Goal: Task Accomplishment & Management: Use online tool/utility

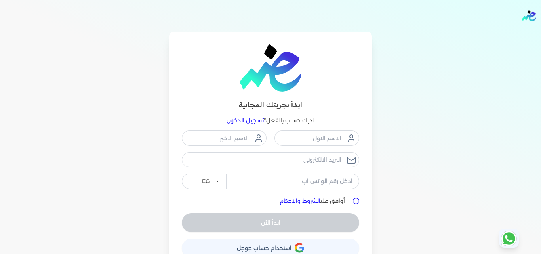
click at [256, 121] on link "تسجيل الدخول" at bounding box center [244, 120] width 37 height 7
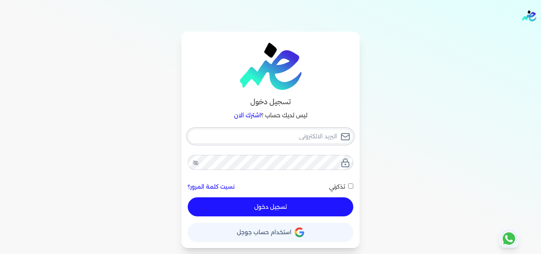
click at [264, 131] on input "email" at bounding box center [271, 136] width 166 height 15
click at [147, 119] on div "تسجيل دخول ليس لديك حساب ؟ اشترك الان نسيت كلمة المرور؟ تذكرني تسجيل دخول X حسا…" at bounding box center [270, 140] width 507 height 216
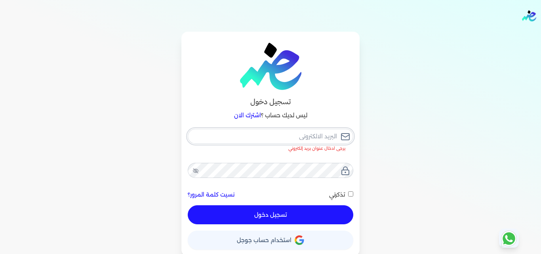
click at [288, 133] on input "email" at bounding box center [271, 136] width 166 height 15
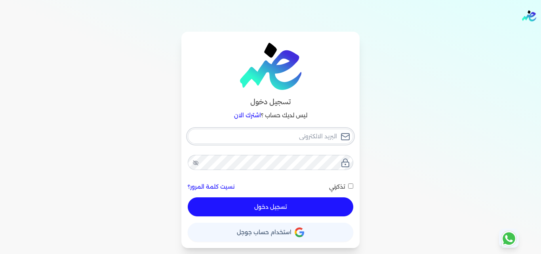
click at [303, 133] on input "email" at bounding box center [271, 136] width 166 height 15
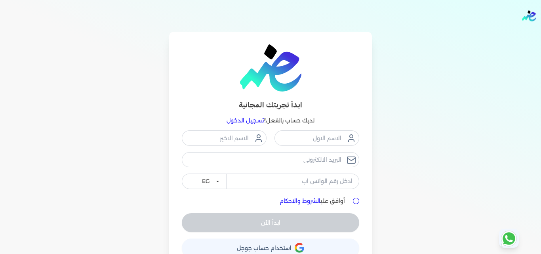
click at [255, 121] on link "تسجيل الدخول" at bounding box center [244, 120] width 37 height 7
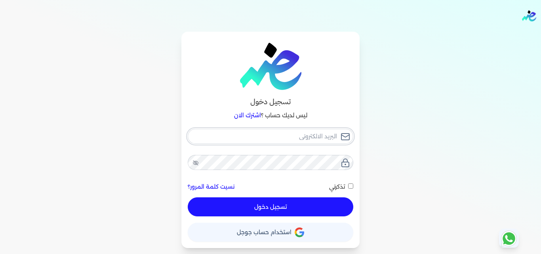
click at [268, 139] on input "email" at bounding box center [271, 136] width 166 height 15
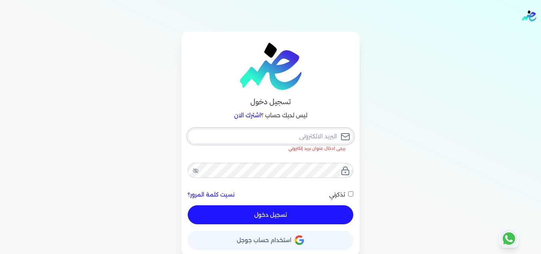
click at [314, 137] on input "email" at bounding box center [271, 136] width 166 height 15
paste input "[EMAIL_ADDRESS][DOMAIN_NAME]"
type input "[EMAIL_ADDRESS][DOMAIN_NAME]"
checkbox input "false"
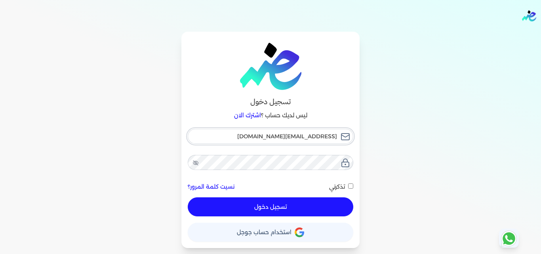
type input "[EMAIL_ADDRESS][DOMAIN_NAME]"
click at [285, 204] on button "تسجيل دخول" at bounding box center [271, 206] width 166 height 19
checkbox input "false"
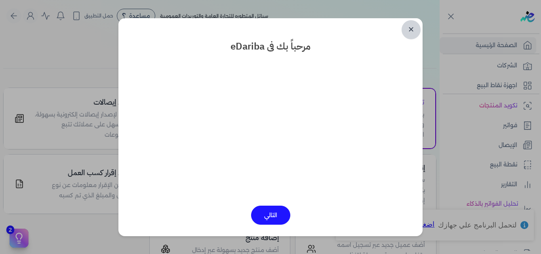
click at [410, 30] on link "✕" at bounding box center [411, 29] width 19 height 19
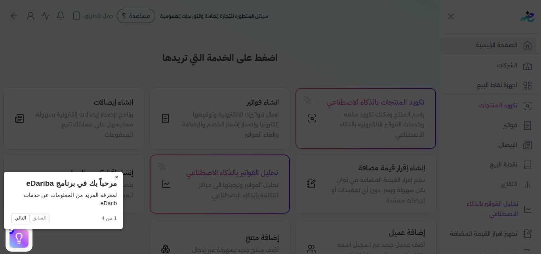
click at [110, 176] on button "×" at bounding box center [116, 177] width 13 height 11
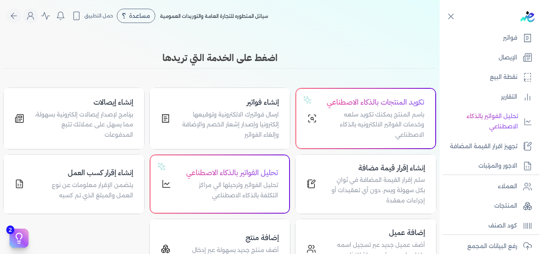
scroll to position [159, 0]
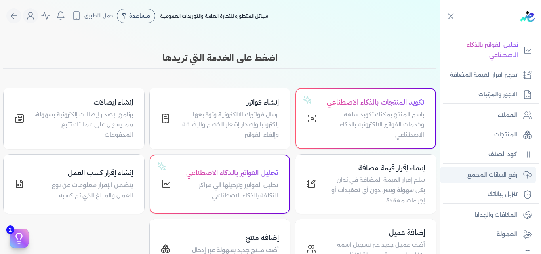
click at [504, 182] on link "رفع البيانات المجمع" at bounding box center [488, 175] width 97 height 17
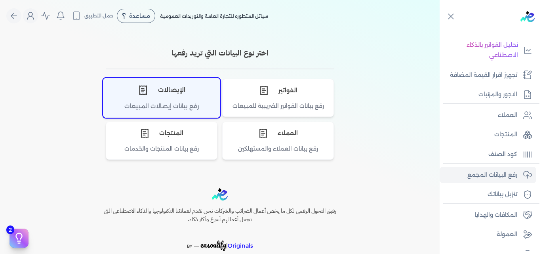
click at [163, 96] on div "الإيصالات" at bounding box center [161, 90] width 116 height 24
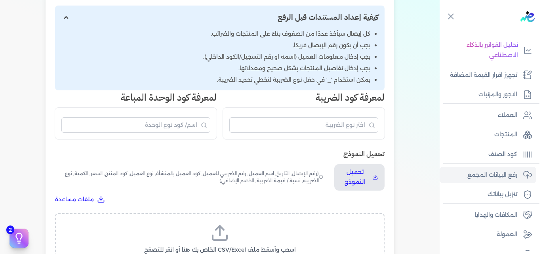
scroll to position [133, 0]
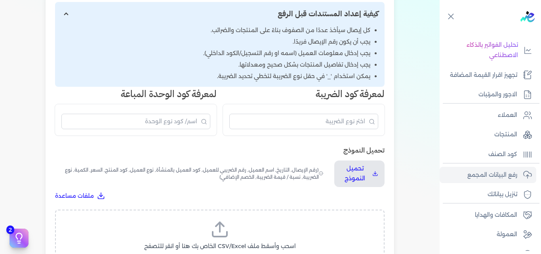
click at [250, 228] on label "اسحب وأسقط ملف CSV/Excel الخاص بك هنا أو انقر للتصفح (.csv أو .xlsx فقط)" at bounding box center [219, 240] width 309 height 41
click at [0, 0] on input "اسحب وأسقط ملف CSV/Excel الخاص بك هنا أو انقر للتصفح (.csv أو .xlsx فقط)" at bounding box center [0, 0] width 0 height 0
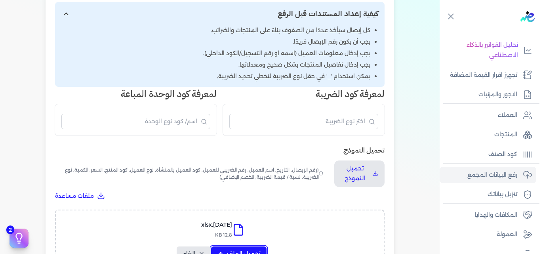
click at [234, 249] on span "تحميل الملف" at bounding box center [243, 253] width 33 height 8
select select "التاريخ"
select select "أسم العميل"
select select "نوع العميل"
select select "وصف البند"
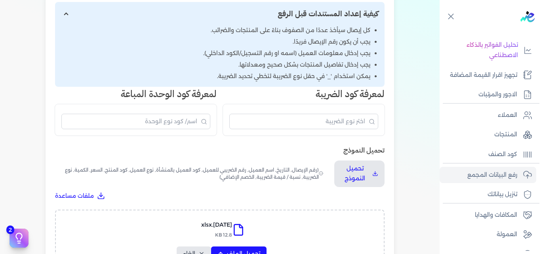
select select "السعر"
select select "الكمية"
select select "نوع الضريبة"
select select "نسبة / قيمة الضريبة"
select select "خصم اضافي"
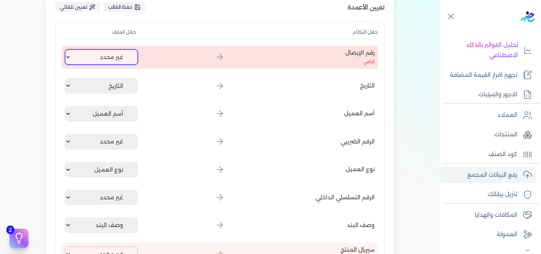
click at [92, 61] on select "غير محدد إيصال رقم التاريخ كود العميل بالمنشأة أسم العميل الرقم الضريبي للعميل …" at bounding box center [101, 56] width 73 height 15
select select "إيصال رقم"
click at [67, 49] on select "غير محدد إيصال رقم التاريخ كود العميل بالمنشأة أسم العميل الرقم الضريبي للعميل …" at bounding box center [101, 56] width 73 height 15
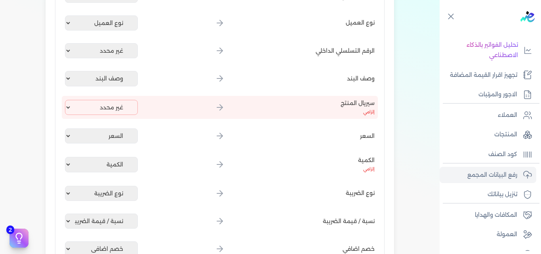
scroll to position [282, 0]
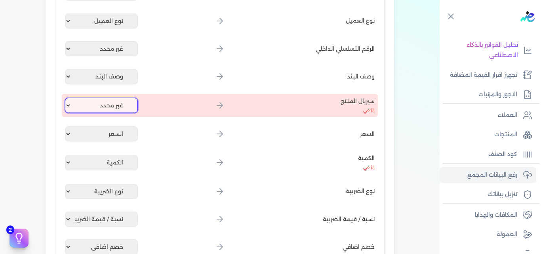
click at [109, 104] on select "غير محدد إيصال رقم التاريخ كود العميل بالمنشأة أسم العميل الرقم الضريبي للعميل …" at bounding box center [101, 105] width 73 height 15
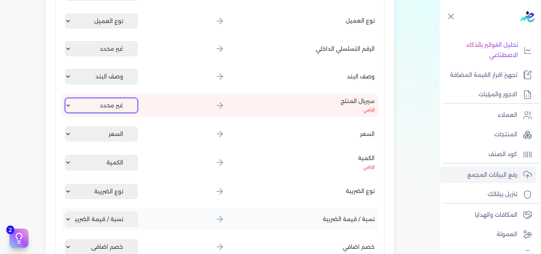
select select "كود المنتج الداخلي"
click at [67, 98] on select "غير محدد إيصال رقم التاريخ كود العميل بالمنشأة أسم العميل الرقم الضريبي للعميل …" at bounding box center [101, 105] width 73 height 15
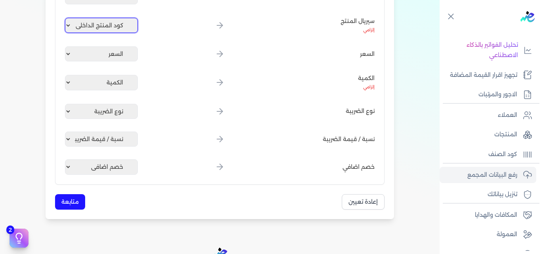
scroll to position [363, 0]
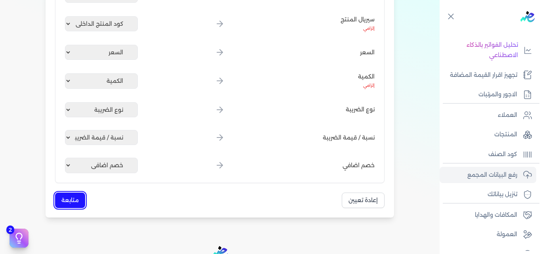
click at [69, 196] on button "متابعة" at bounding box center [70, 199] width 30 height 15
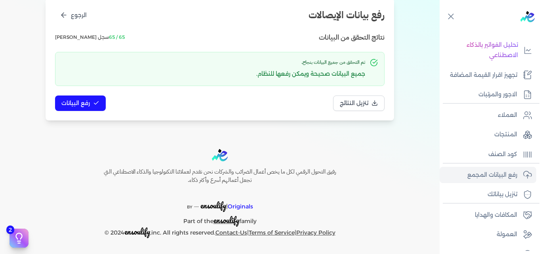
scroll to position [103, 0]
click at [80, 98] on button "رفع البيانات" at bounding box center [80, 102] width 51 height 15
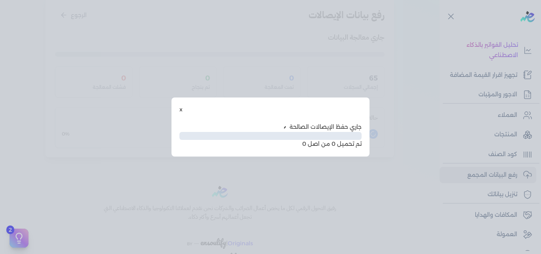
scroll to position [59, 0]
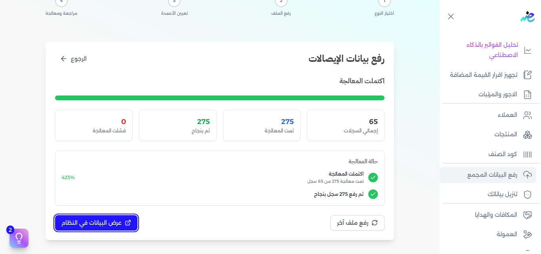
click at [110, 219] on span "عرض البيانات في النظام" at bounding box center [91, 223] width 60 height 8
click at [0, 0] on div at bounding box center [0, 0] width 0 height 0
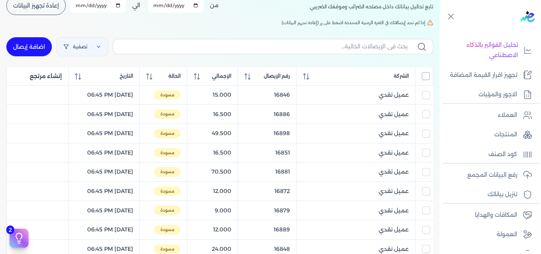
click at [422, 78] on input "All items unselected" at bounding box center [426, 76] width 8 height 8
checkbox input "true"
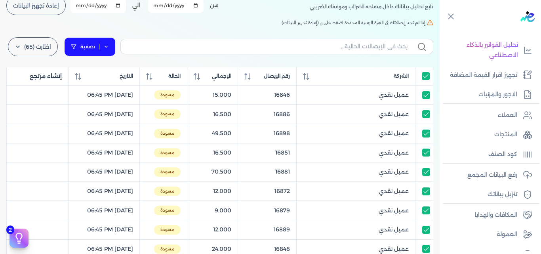
click at [108, 48] on icon at bounding box center [106, 47] width 6 height 6
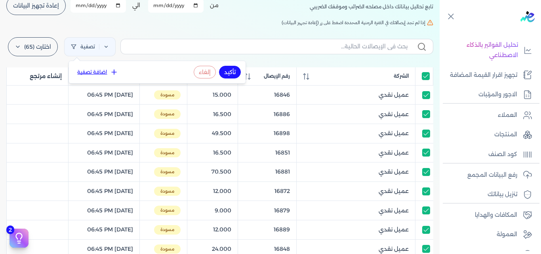
click at [99, 72] on button "اضافة تصفية" at bounding box center [98, 72] width 48 height 10
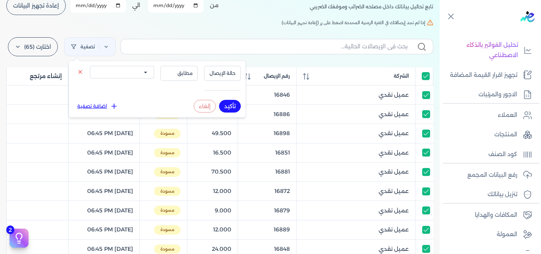
click at [112, 74] on select "الكل مقبولة غير مقبولة يتم مراجعتها ملغية مرفوضة مسودة" at bounding box center [122, 72] width 64 height 13
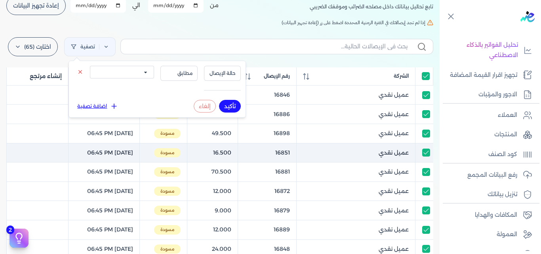
select select "draft"
click at [90, 66] on select "الكل مقبولة غير مقبولة يتم مراجعتها ملغية مرفوضة مسودة" at bounding box center [122, 72] width 64 height 13
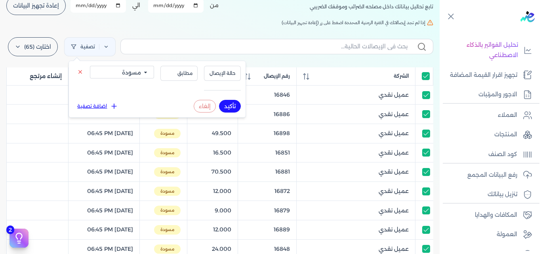
click at [231, 103] on button "تأكيد" at bounding box center [230, 106] width 22 height 13
click at [165, 28] on div "الإيصالات تابع تحاليل بياناتك داخل مصلحه الضرائب وموقفك الضريبي أختر المدة الزم…" at bounding box center [220, 232] width 440 height 521
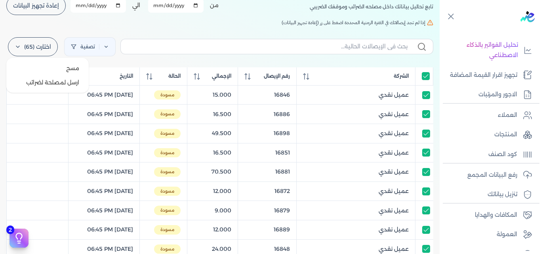
click at [42, 51] on label "اختارت (65)" at bounding box center [33, 46] width 50 height 19
click at [44, 80] on button "ارسل لمصلحة لضرائب" at bounding box center [48, 82] width 76 height 14
checkbox input "true"
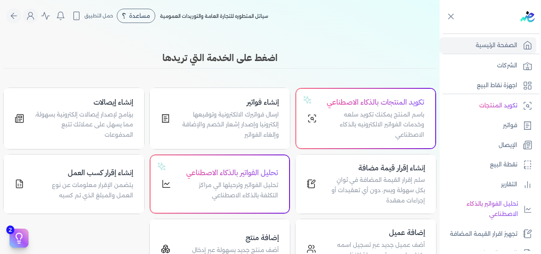
click at [491, 140] on link "الإيصال" at bounding box center [488, 145] width 97 height 17
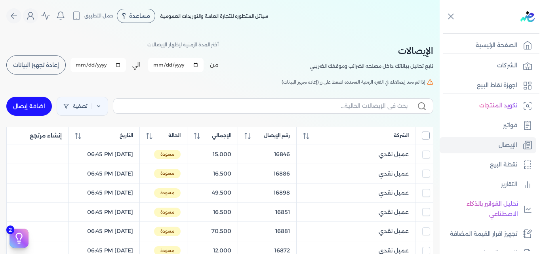
click at [428, 133] on input "All items unselected" at bounding box center [426, 135] width 8 height 8
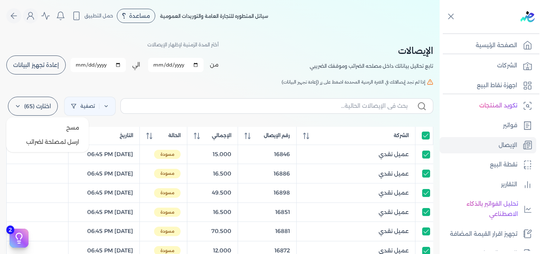
click at [32, 102] on label "اختارت (65)" at bounding box center [33, 106] width 50 height 19
click at [38, 143] on button "ارسل لمصلحة لضرائب" at bounding box center [48, 142] width 76 height 14
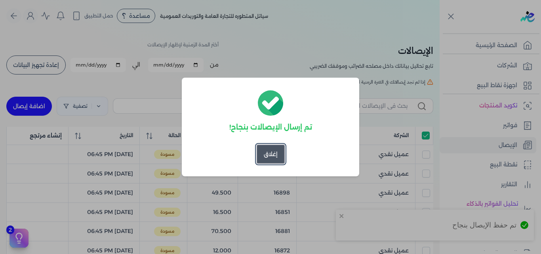
click at [266, 150] on button "إغلاق" at bounding box center [271, 154] width 28 height 19
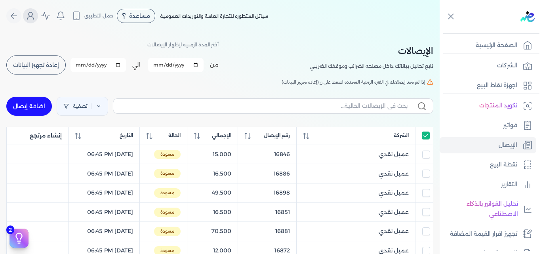
click at [35, 19] on icon "Global" at bounding box center [31, 16] width 10 height 10
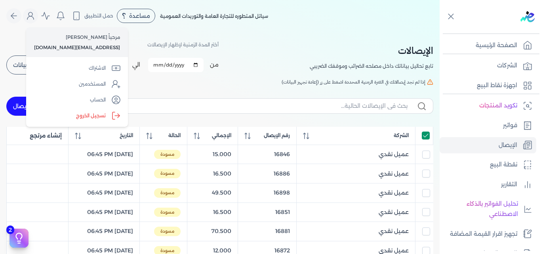
click at [424, 135] on input "All items selected" at bounding box center [426, 135] width 8 height 8
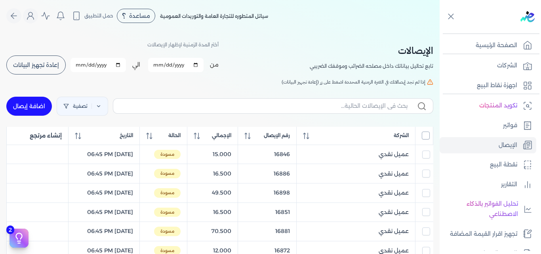
click at [424, 135] on input "All items unselected" at bounding box center [426, 135] width 8 height 8
checkbox input "true"
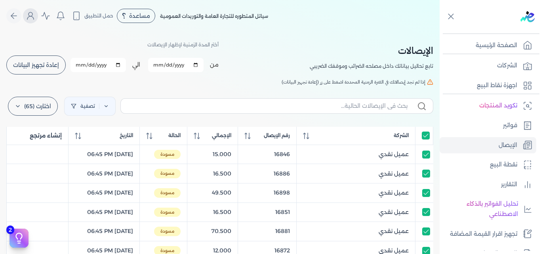
click at [34, 18] on icon "Global" at bounding box center [31, 16] width 10 height 10
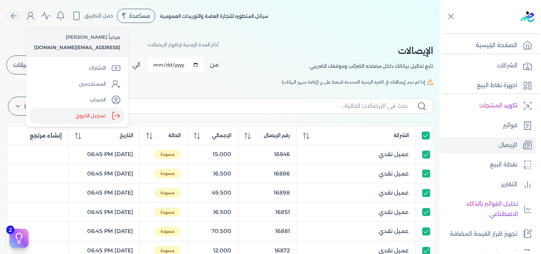
click at [88, 111] on label "تسجيل الخروج" at bounding box center [76, 116] width 95 height 16
click at [440, 32] on input "Close" at bounding box center [440, 32] width 0 height 0
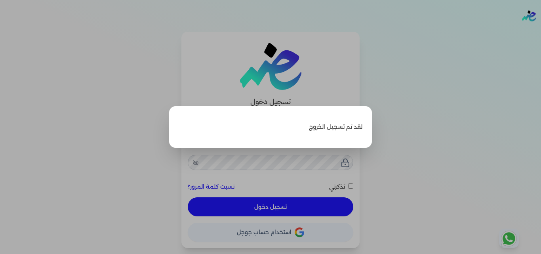
click at [350, 118] on p "لقد تم تسجيل الخروج" at bounding box center [271, 127] width 184 height 23
click at [373, 56] on label "Close" at bounding box center [270, 127] width 541 height 254
click at [541, 32] on input "Close" at bounding box center [541, 32] width 0 height 0
